Goal: Transaction & Acquisition: Download file/media

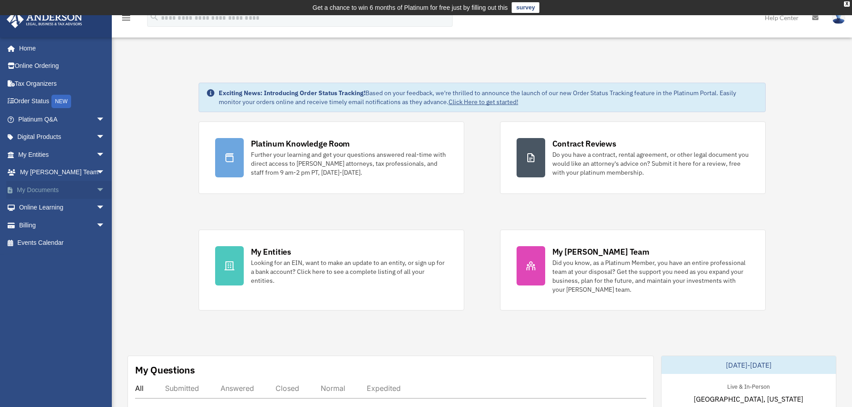
click at [96, 188] on span "arrow_drop_down" at bounding box center [105, 190] width 18 height 18
click at [38, 208] on link "Box" at bounding box center [66, 208] width 106 height 18
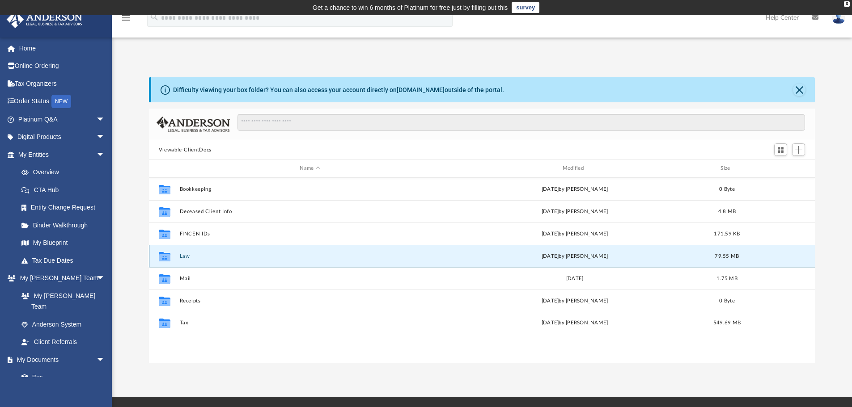
click at [182, 256] on button "Law" at bounding box center [309, 256] width 261 height 6
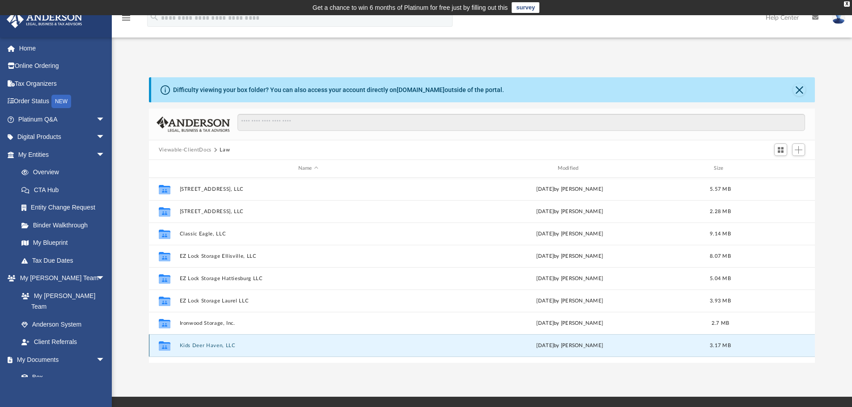
click at [215, 345] on button "Kids Deer Haven, LLC" at bounding box center [308, 346] width 258 height 6
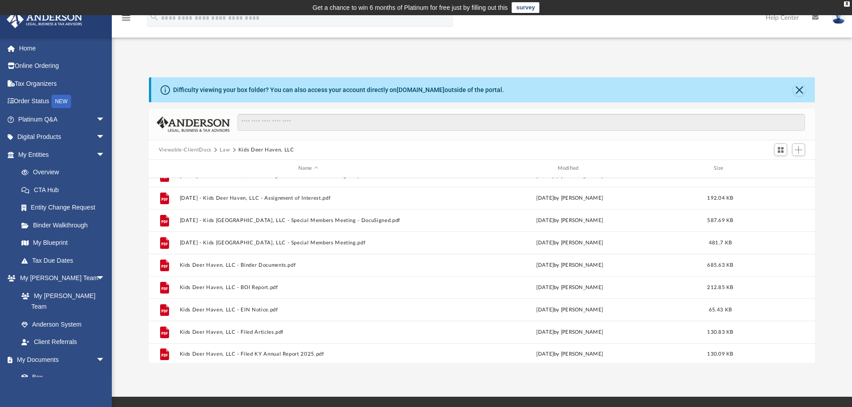
scroll to position [38, 0]
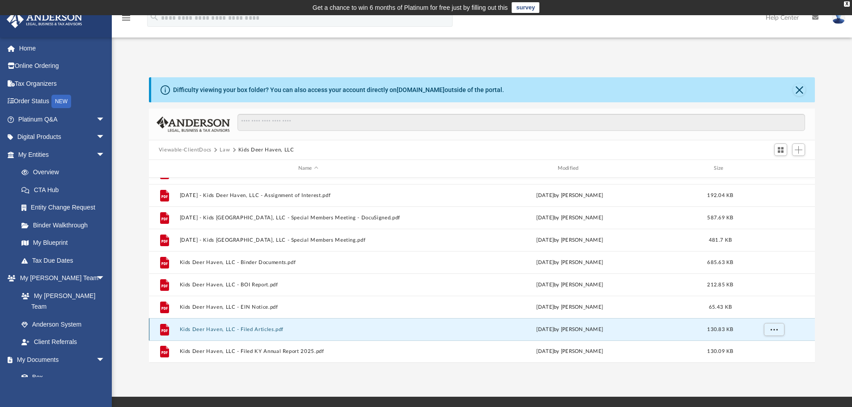
click at [214, 329] on button "Kids Deer Haven, LLC - Filed Articles.pdf" at bounding box center [308, 330] width 258 height 6
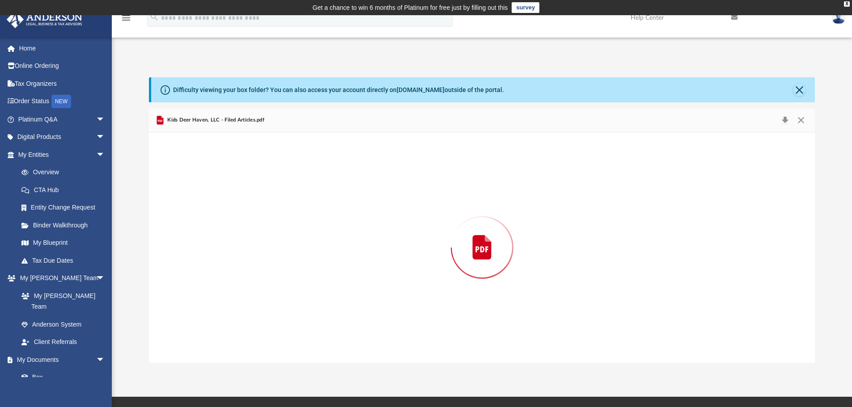
click at [214, 329] on div "Preview" at bounding box center [482, 247] width 666 height 231
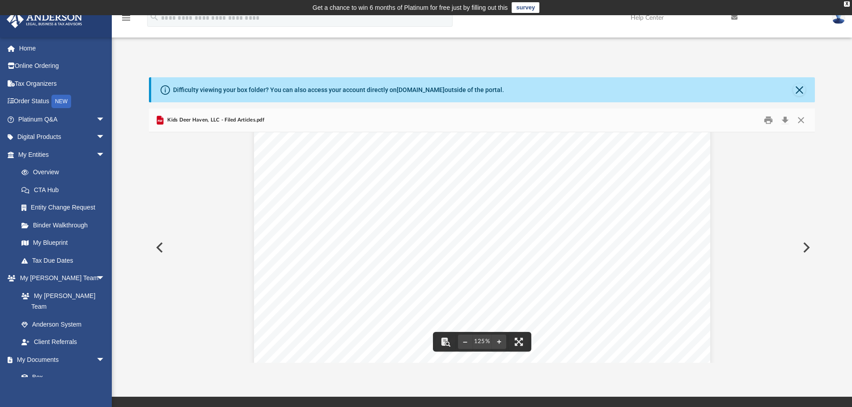
scroll to position [373, 0]
click at [802, 120] on button "Close" at bounding box center [801, 121] width 16 height 14
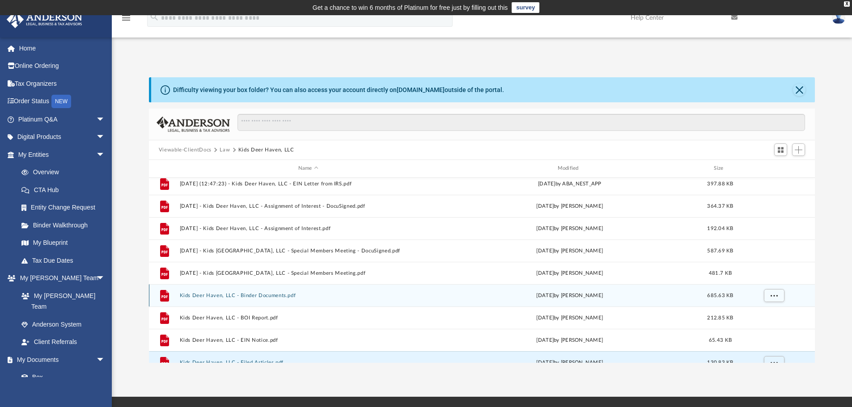
scroll to position [0, 0]
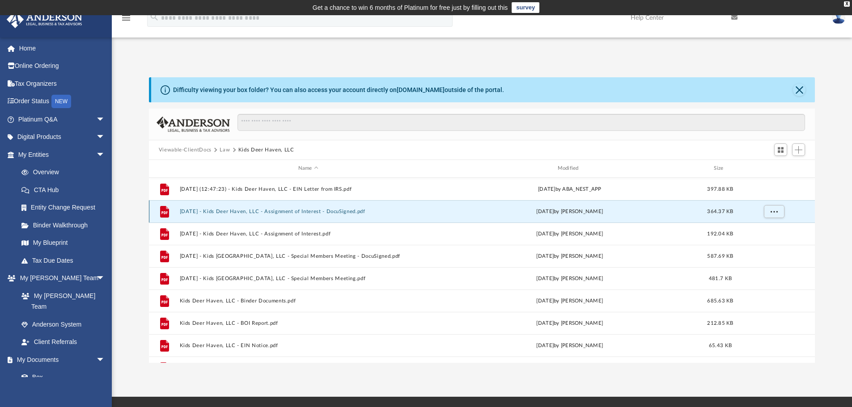
click at [220, 210] on button "[DATE] - Kids Deer Haven, LLC - Assignment of Interest - DocuSigned.pdf" at bounding box center [308, 212] width 258 height 6
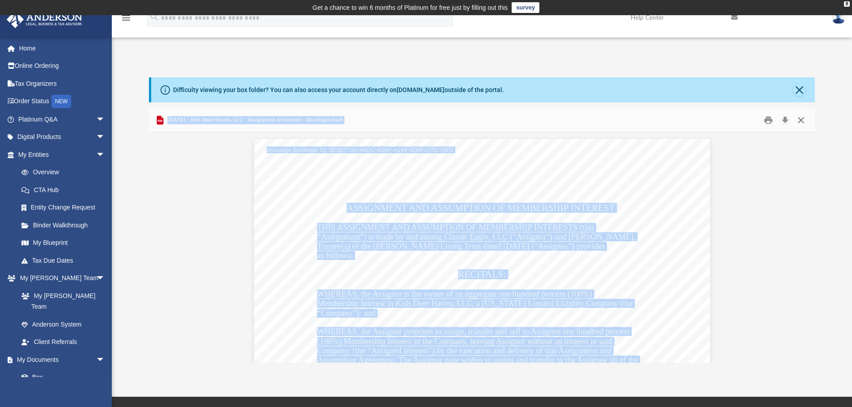
click at [800, 118] on button "Close" at bounding box center [801, 121] width 16 height 14
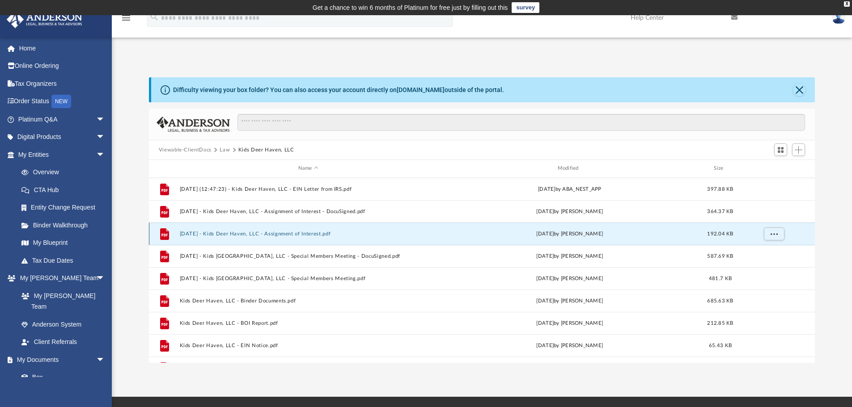
click at [215, 234] on button "[DATE] - Kids Deer Haven, LLC - Assignment of Interest.pdf" at bounding box center [308, 234] width 258 height 6
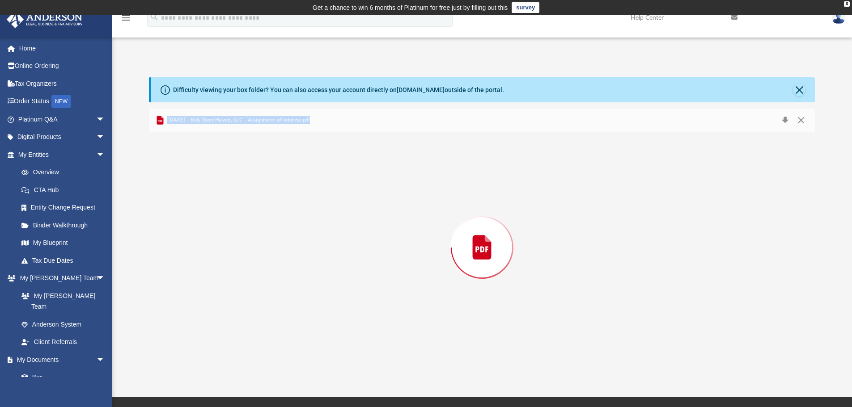
click at [215, 234] on div "Preview" at bounding box center [482, 247] width 666 height 231
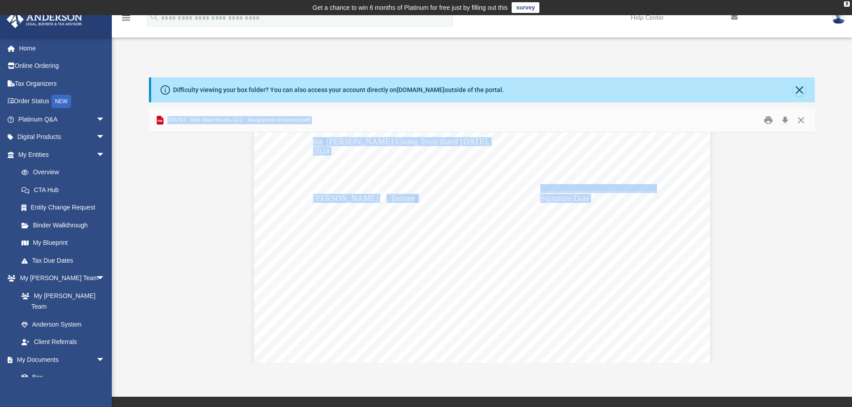
scroll to position [933, 0]
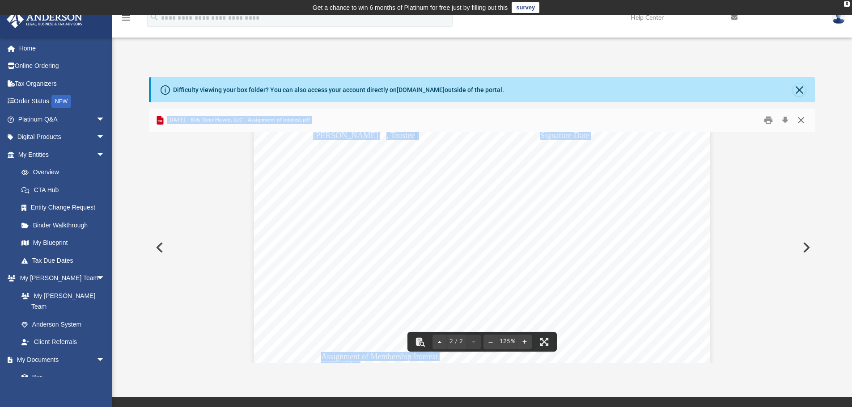
click at [802, 122] on button "Close" at bounding box center [801, 121] width 16 height 14
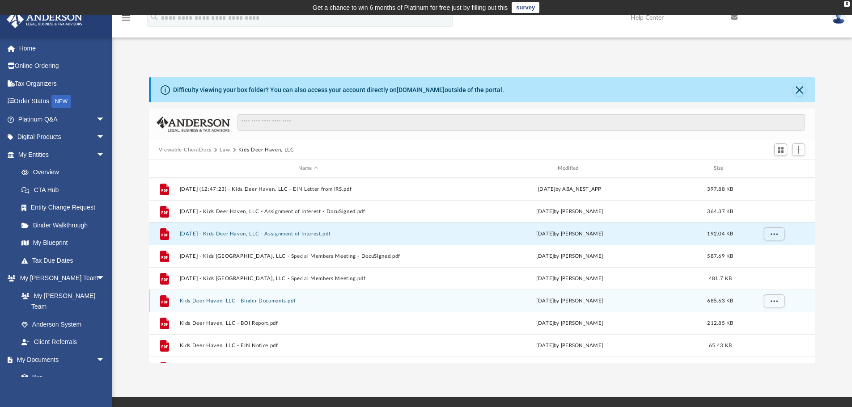
click at [208, 300] on button "Kids Deer Haven, LLC - Binder Documents.pdf" at bounding box center [308, 301] width 258 height 6
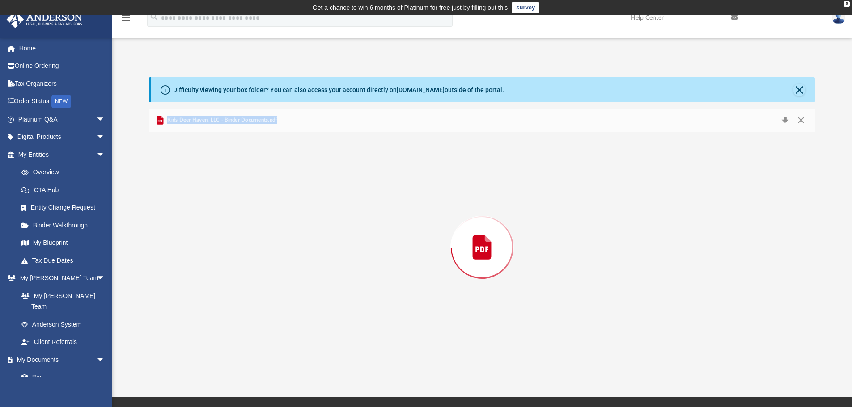
click at [208, 300] on div "Preview" at bounding box center [482, 247] width 666 height 231
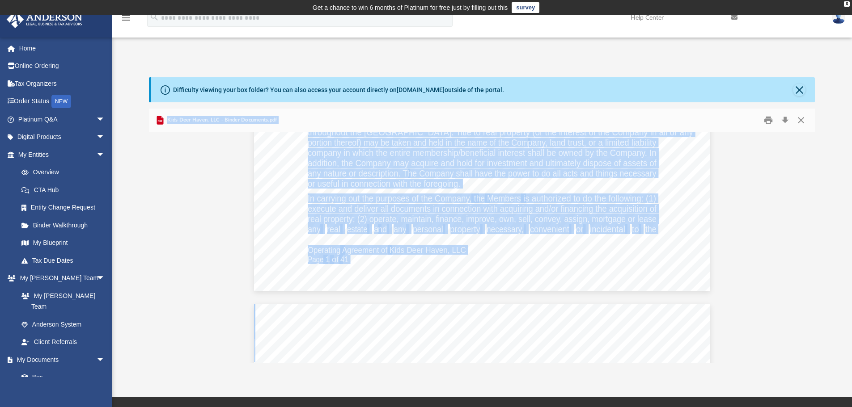
scroll to position [8890, 0]
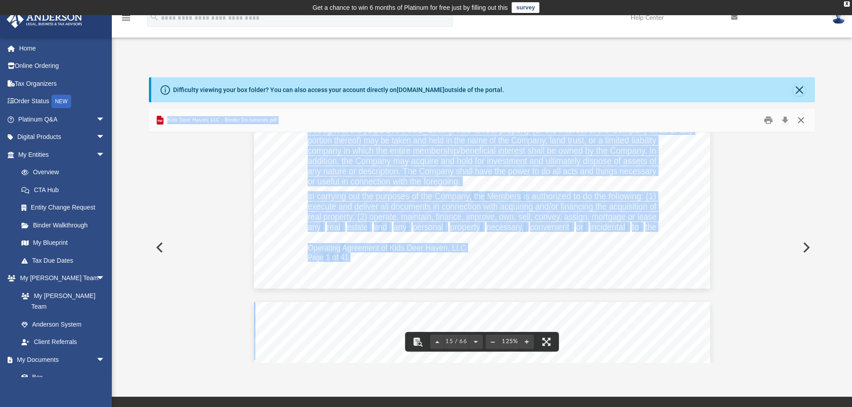
click at [800, 118] on button "Close" at bounding box center [801, 121] width 16 height 14
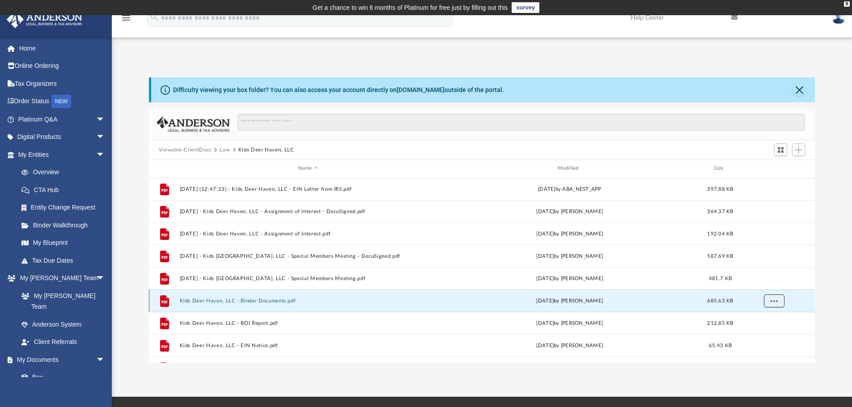
click at [772, 302] on span "More options" at bounding box center [773, 300] width 7 height 5
click at [766, 332] on li "Download" at bounding box center [765, 333] width 26 height 9
